Goal: Error: Check status

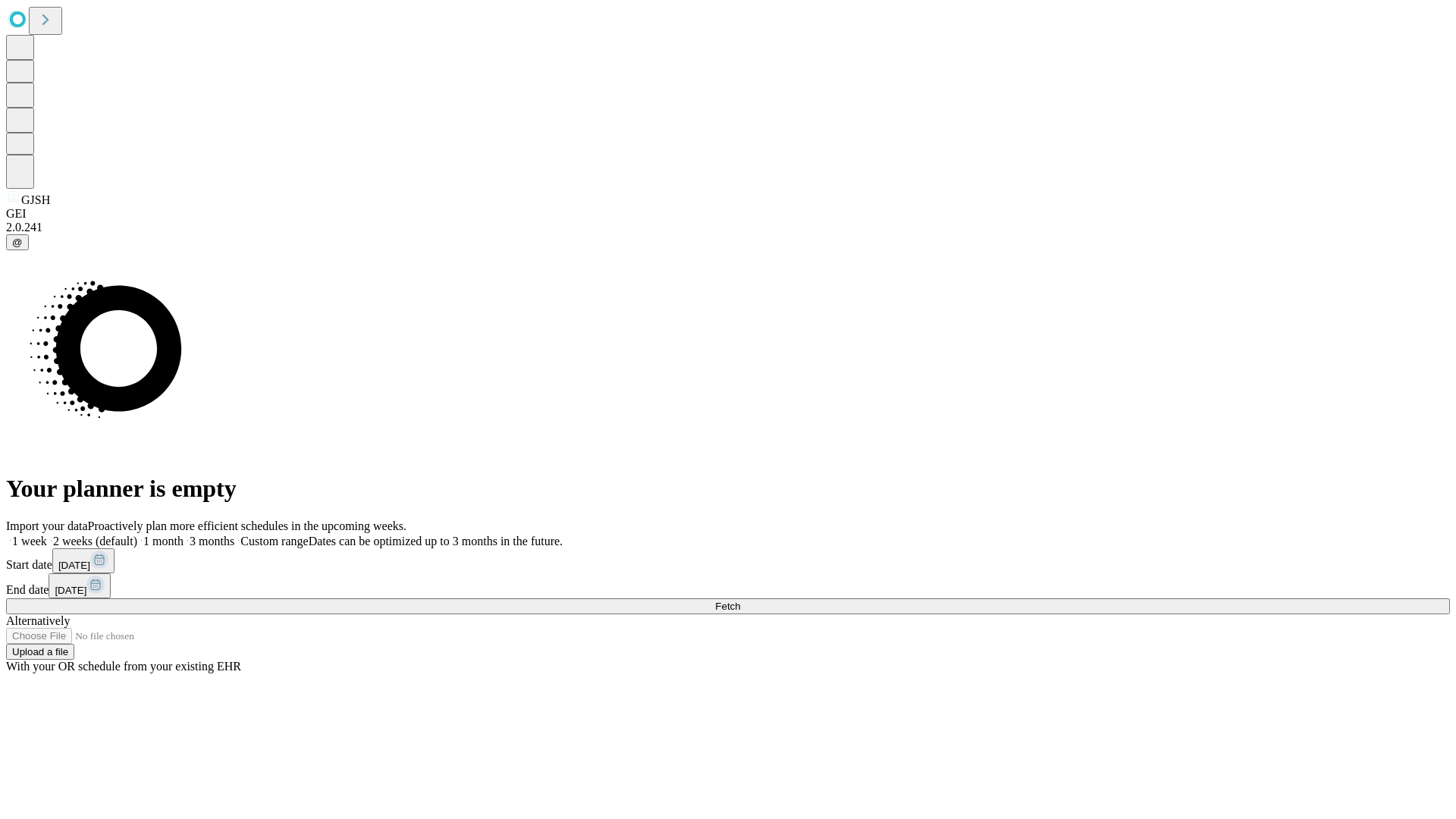
click at [740, 600] on span "Fetch" at bounding box center [728, 605] width 25 height 11
